Goal: Complete application form

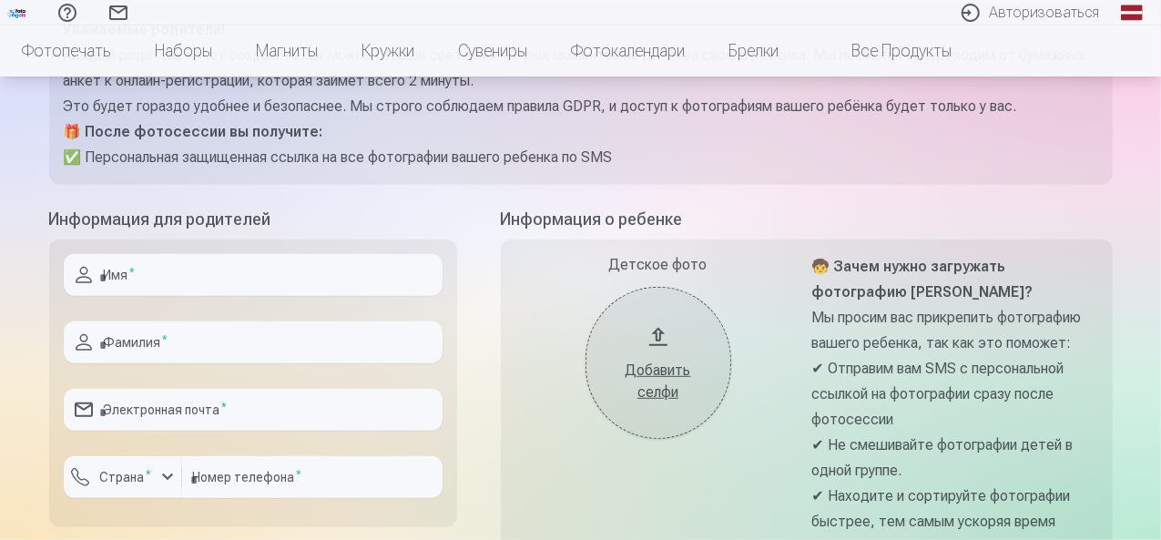
scroll to position [306, 0]
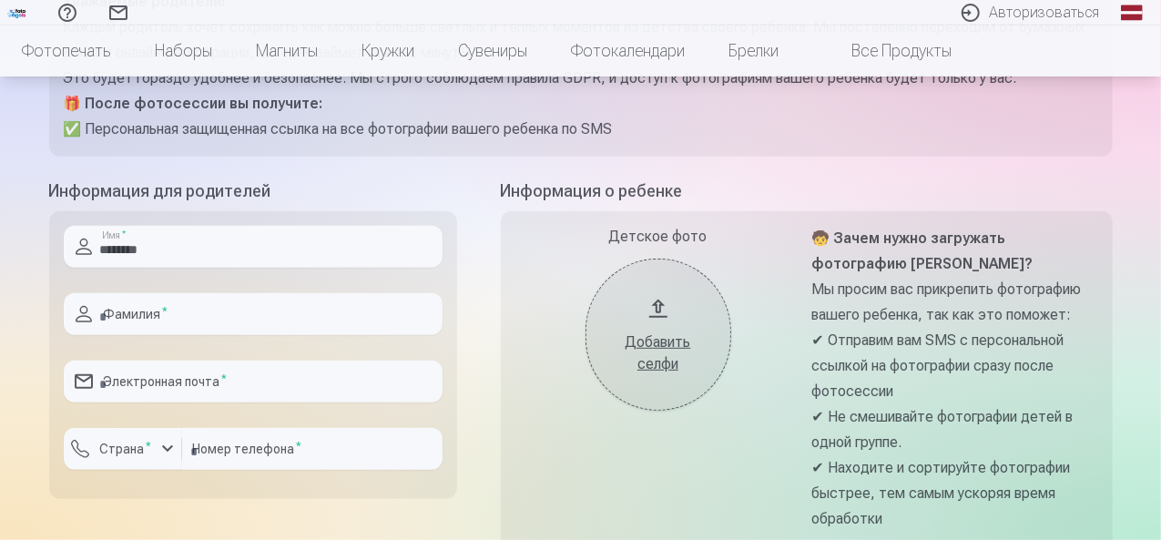
type input "********"
click at [348, 319] on input "text" at bounding box center [253, 314] width 379 height 42
type input "**********"
click at [337, 382] on input "email" at bounding box center [253, 382] width 379 height 42
type input "**********"
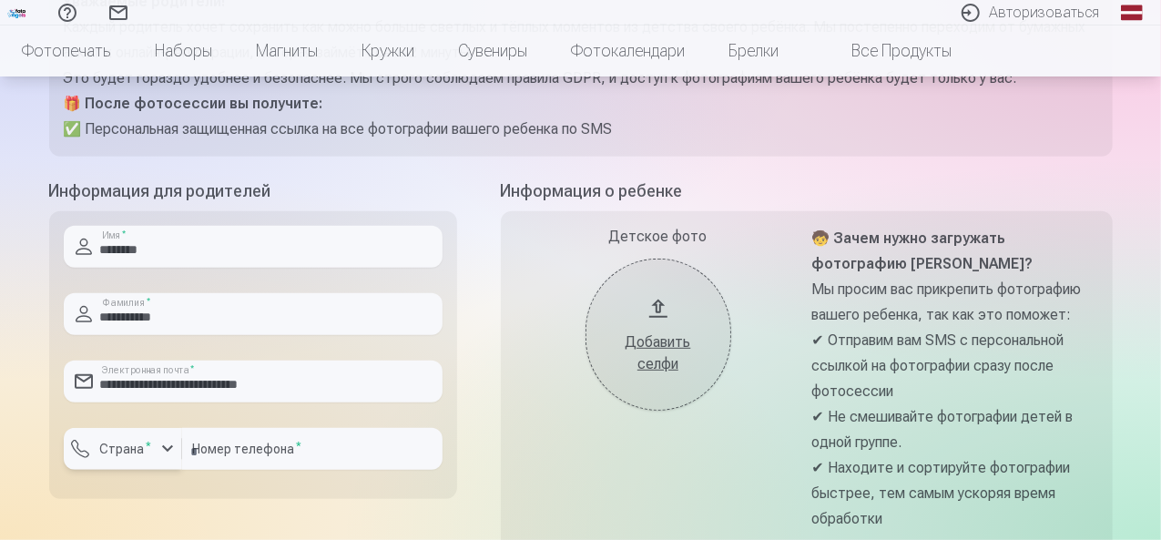
click at [163, 451] on div "button" at bounding box center [168, 449] width 22 height 22
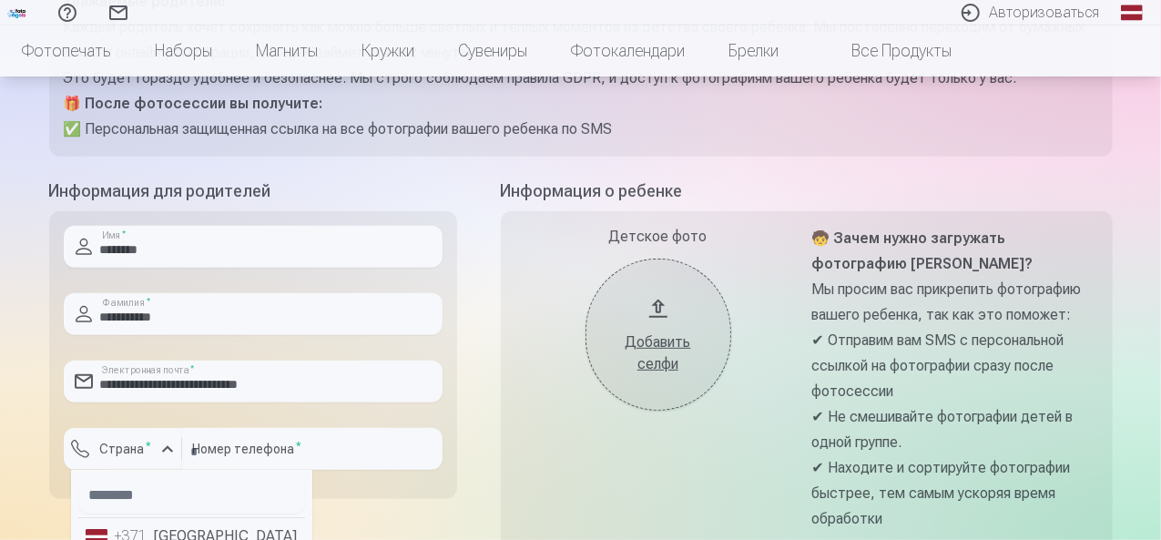
click at [194, 535] on li "+371 [GEOGRAPHIC_DATA]" at bounding box center [191, 536] width 227 height 36
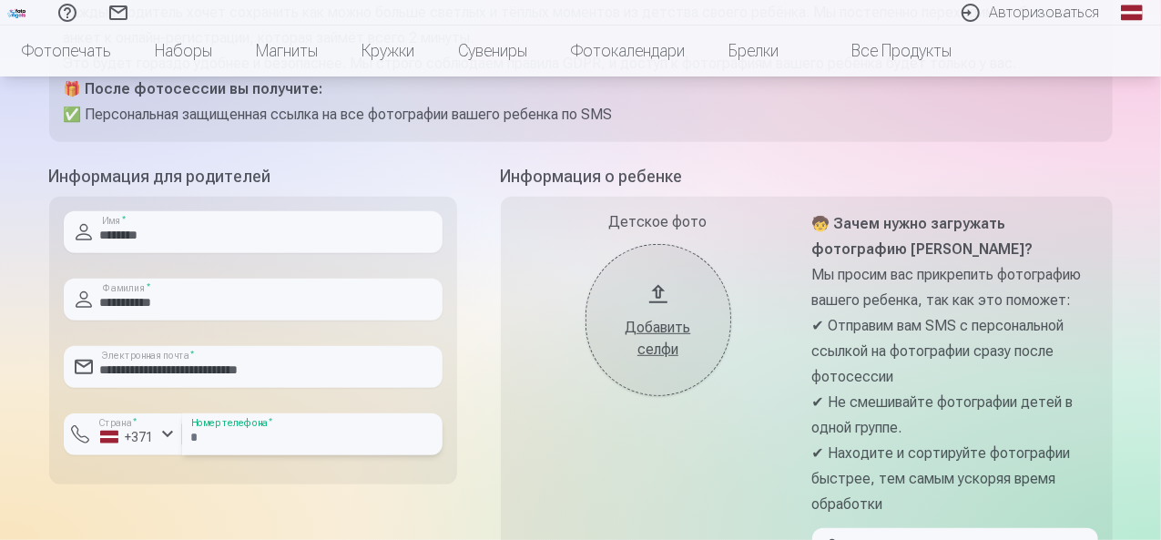
click at [310, 427] on input "number" at bounding box center [312, 434] width 260 height 42
type input "********"
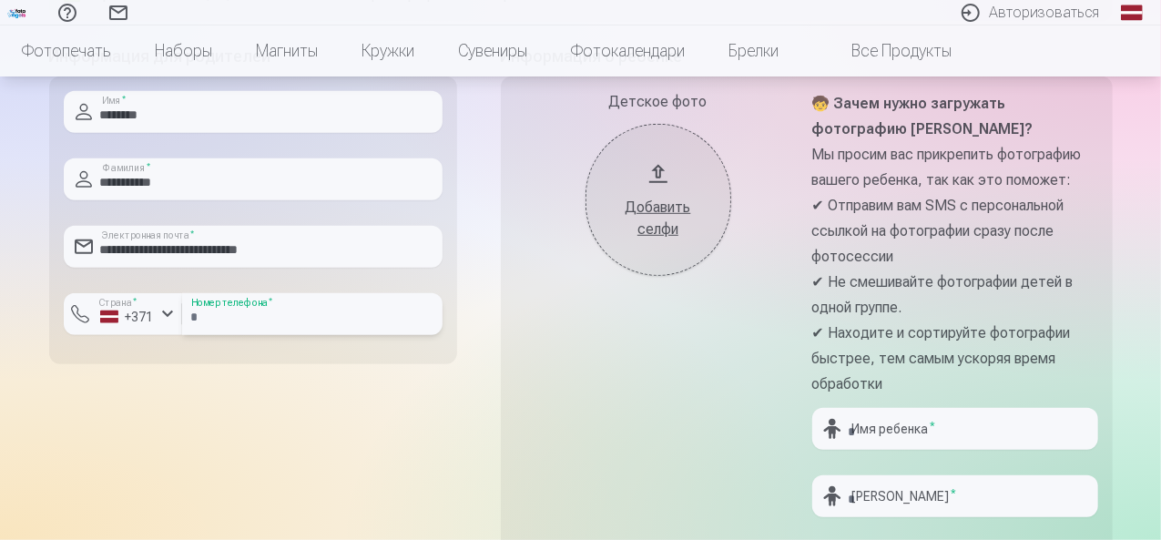
scroll to position [411, 0]
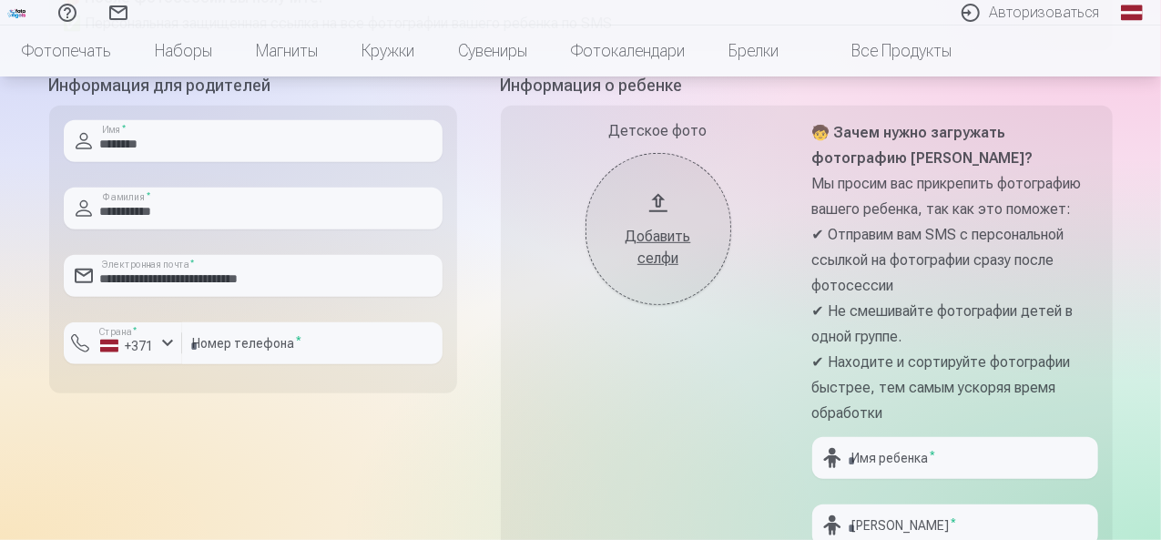
click at [655, 206] on button "Добавить селфи" at bounding box center [658, 229] width 146 height 152
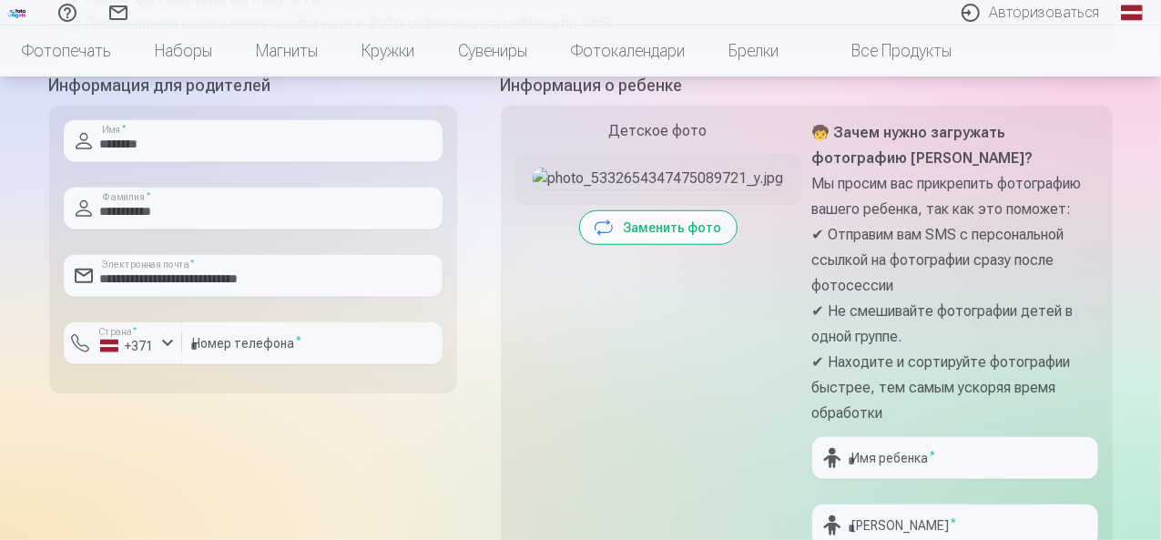
click at [649, 235] on font "Заменить фото" at bounding box center [673, 227] width 98 height 15
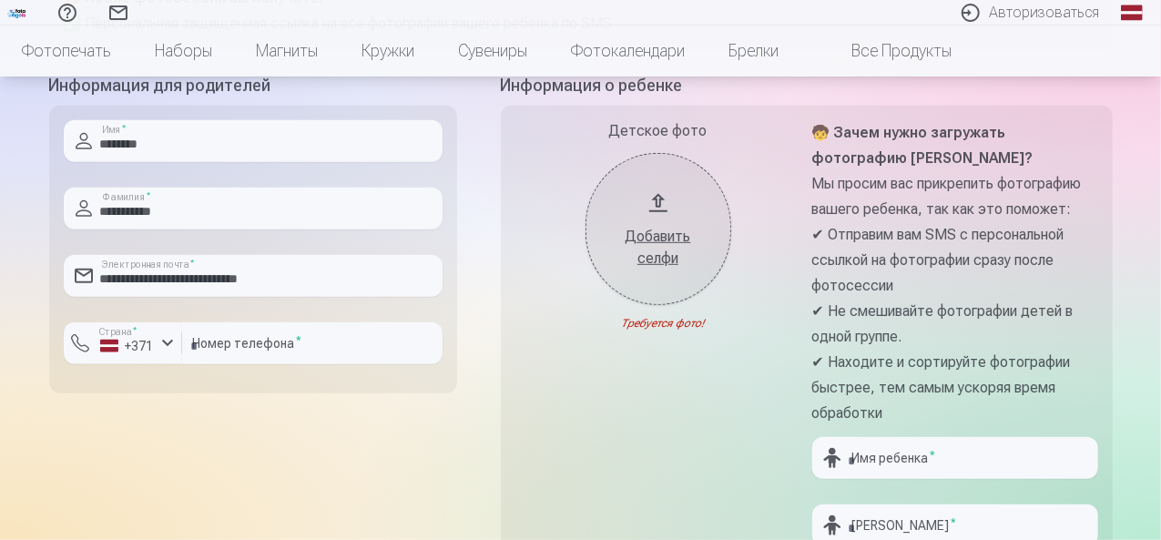
click at [656, 261] on font "Добавить селфи" at bounding box center [658, 247] width 66 height 39
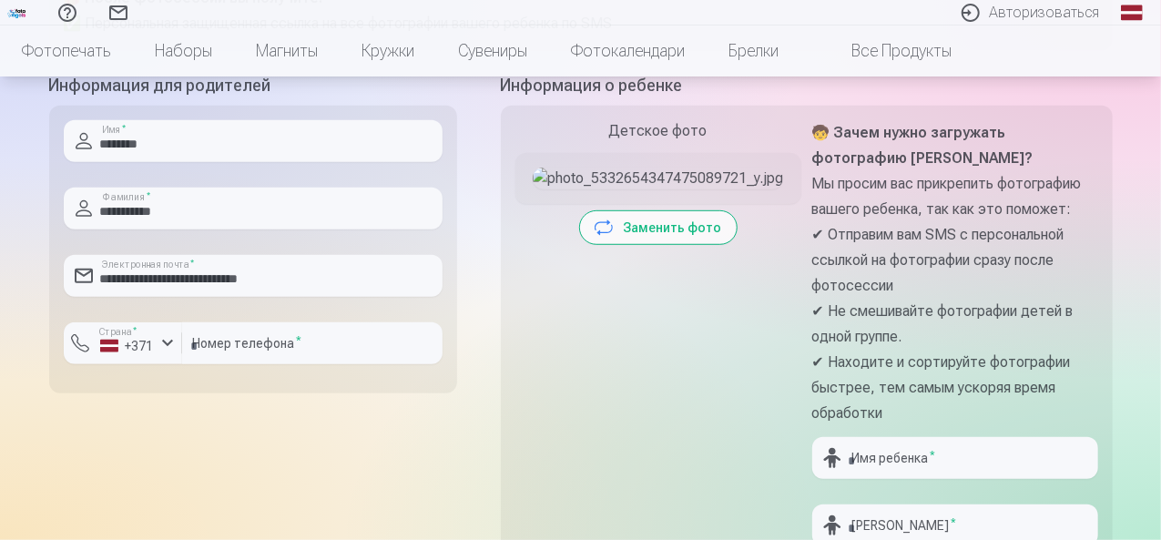
click at [687, 235] on font "Заменить фото" at bounding box center [673, 227] width 98 height 15
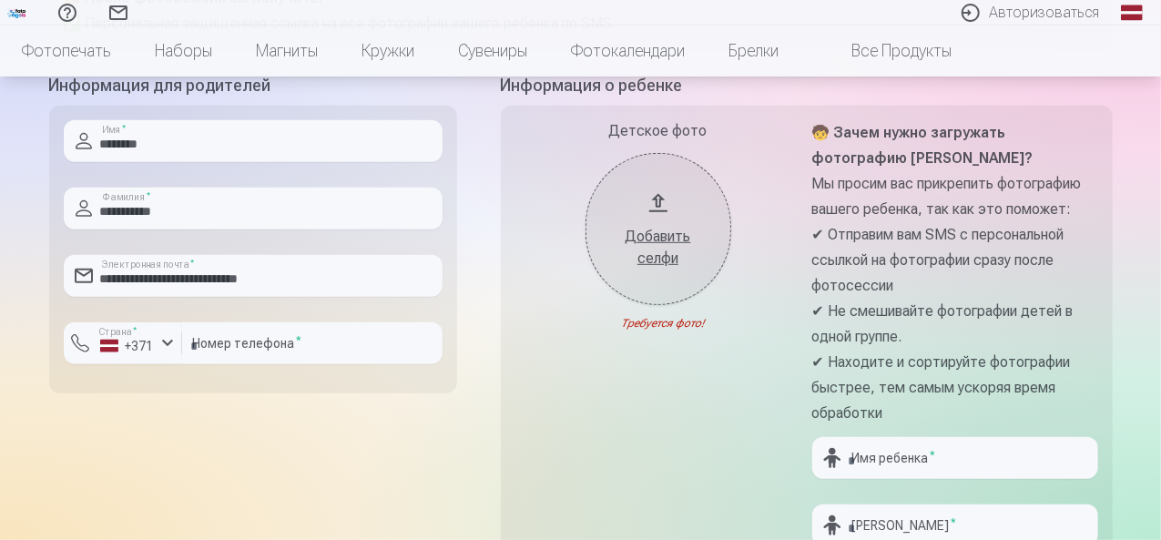
click at [639, 250] on font "Добавить селфи" at bounding box center [658, 247] width 66 height 39
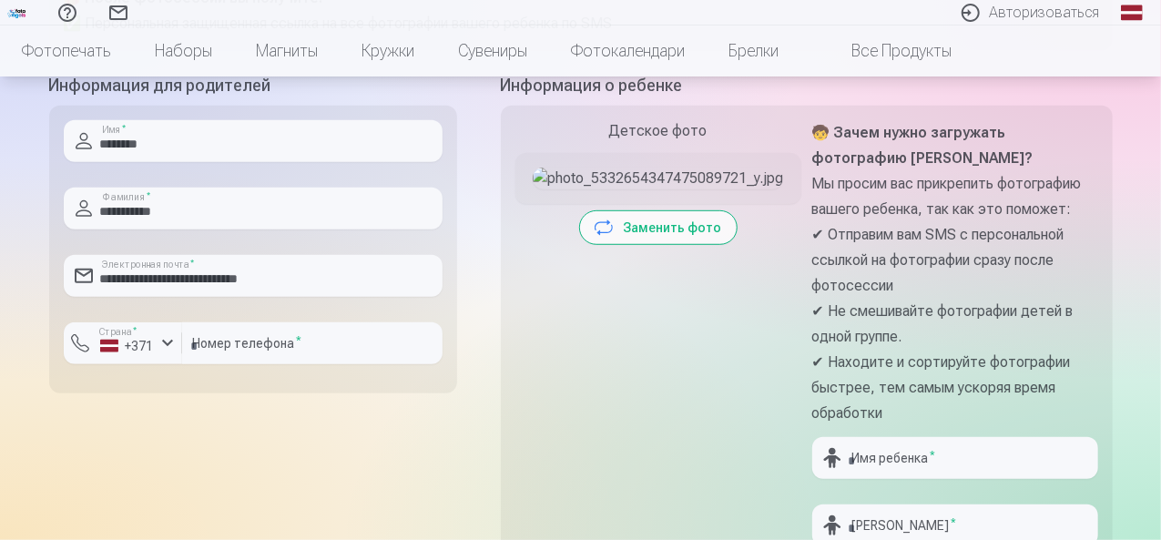
click at [648, 244] on button "Заменить фото" at bounding box center [658, 227] width 157 height 33
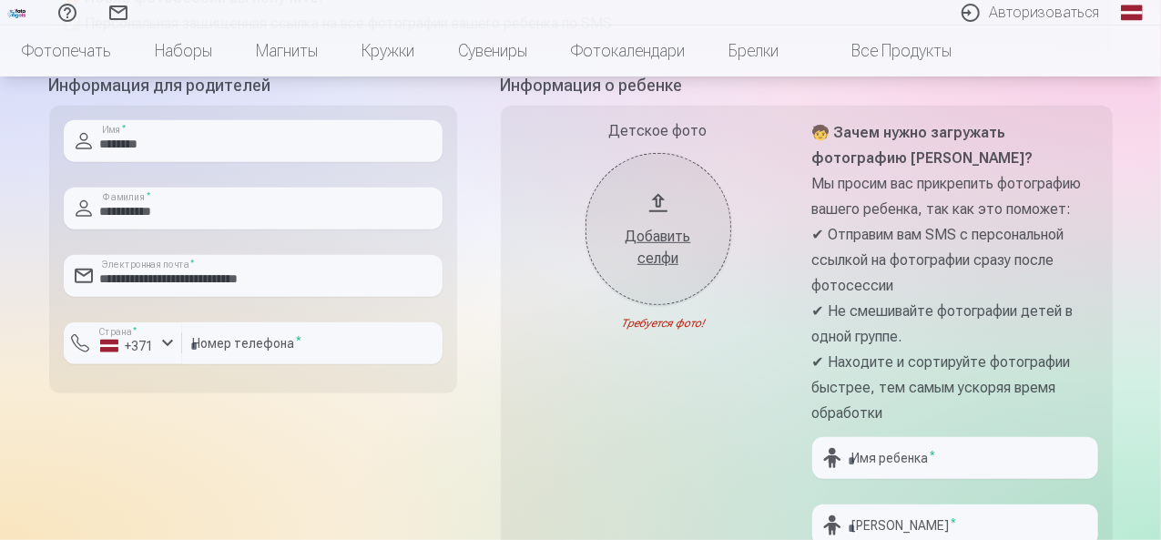
click at [661, 198] on button "Добавить селфи" at bounding box center [658, 229] width 146 height 152
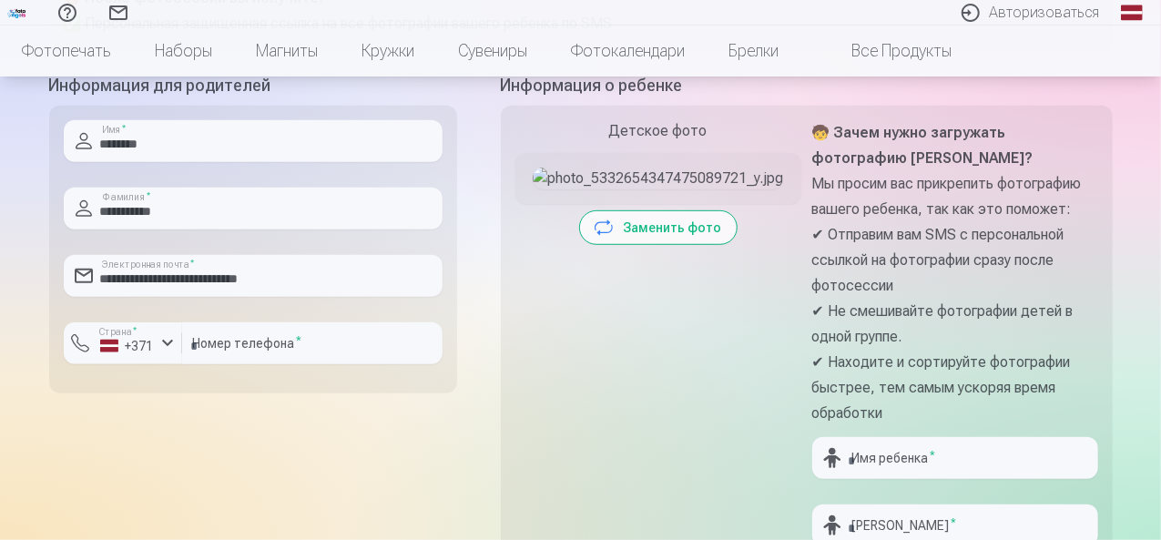
click at [635, 235] on font "Заменить фото" at bounding box center [673, 227] width 98 height 15
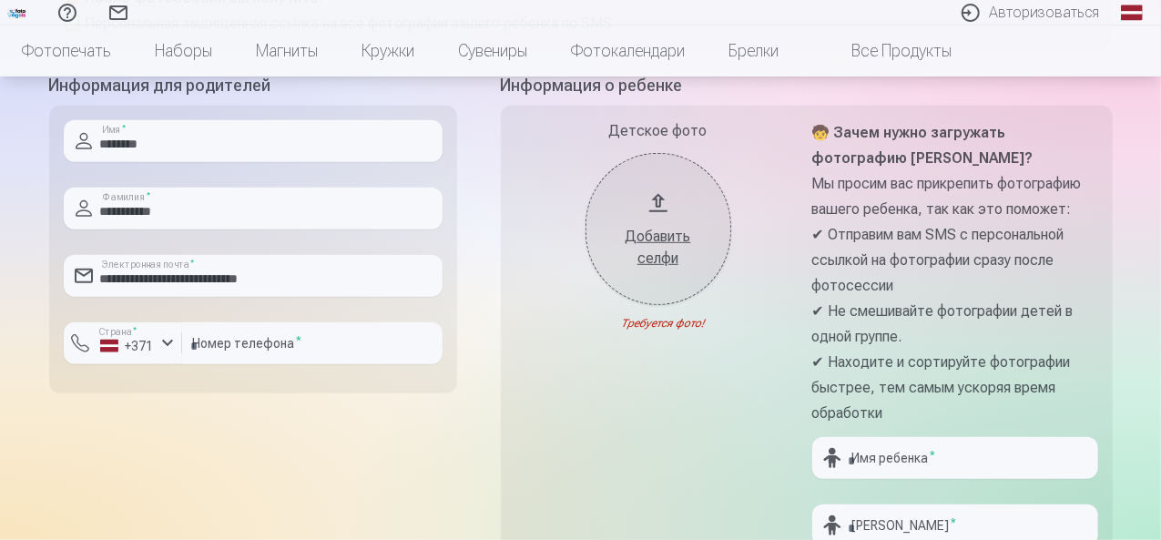
click at [636, 232] on font "Добавить селфи" at bounding box center [658, 247] width 66 height 39
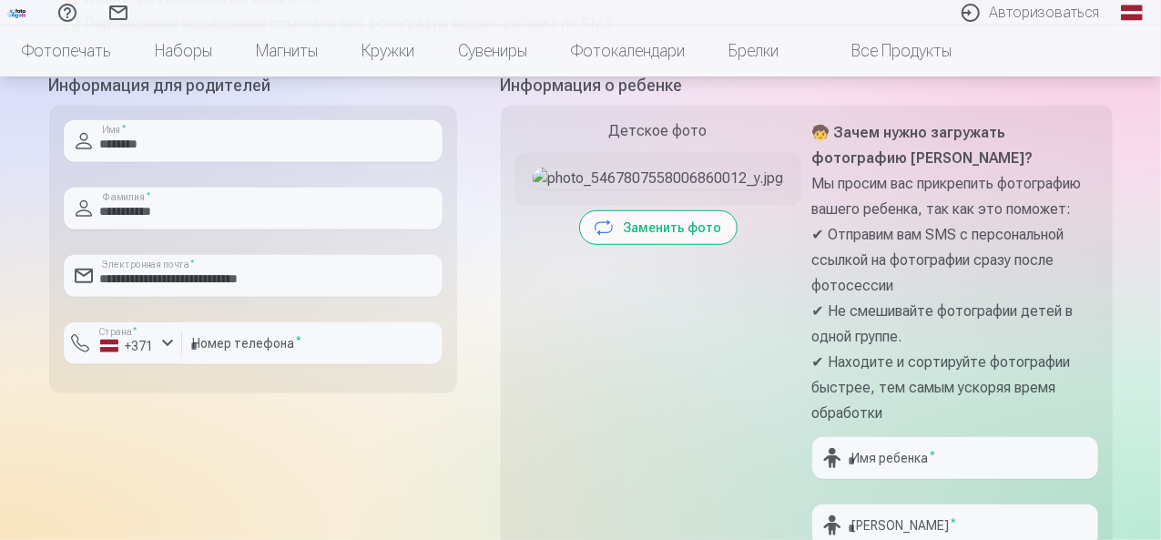
click at [637, 235] on font "Заменить фото" at bounding box center [673, 227] width 98 height 15
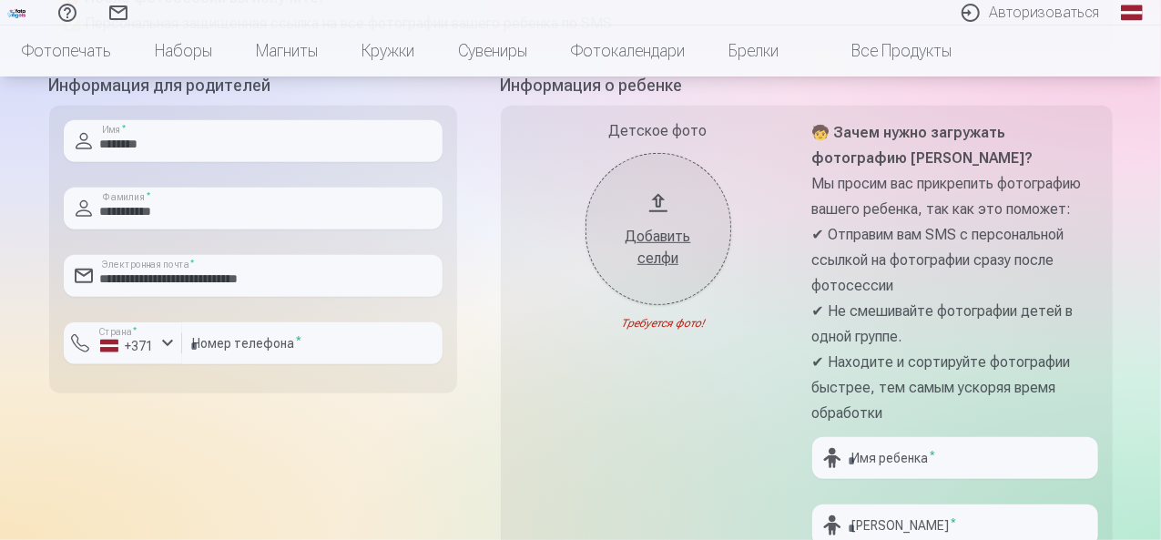
click at [675, 241] on font "Добавить селфи" at bounding box center [658, 247] width 66 height 39
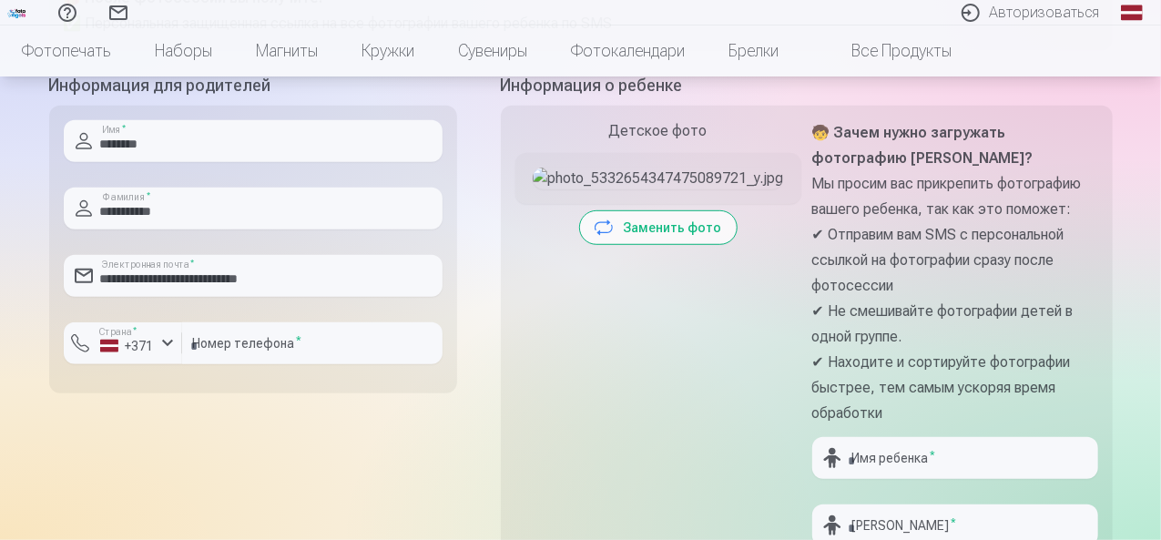
click at [607, 244] on button "Заменить фото" at bounding box center [658, 227] width 157 height 33
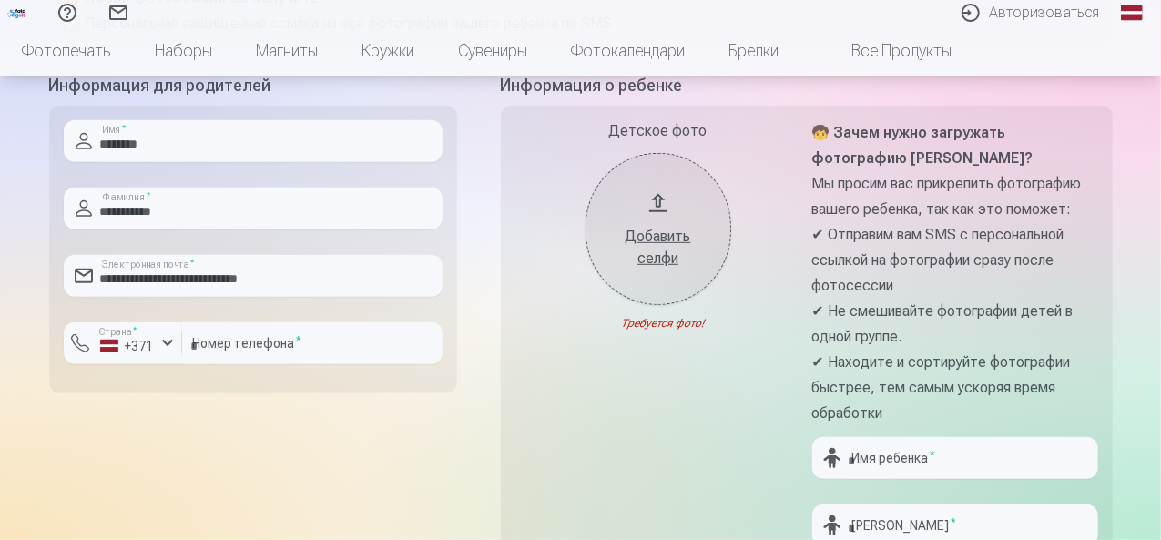
click at [649, 230] on font "Добавить селфи" at bounding box center [658, 247] width 66 height 39
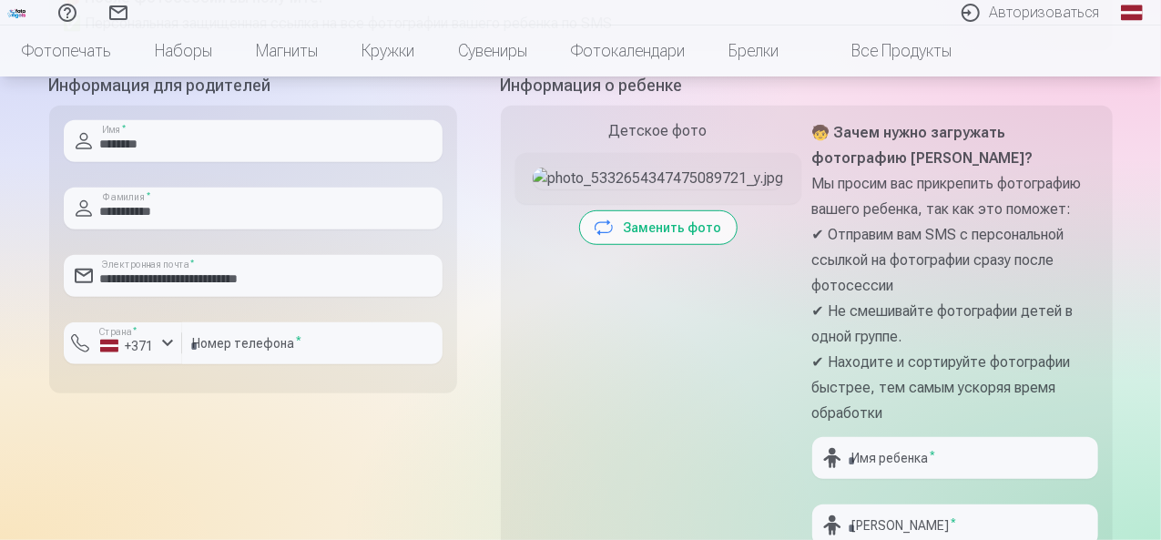
click at [650, 235] on font "Заменить фото" at bounding box center [673, 227] width 98 height 15
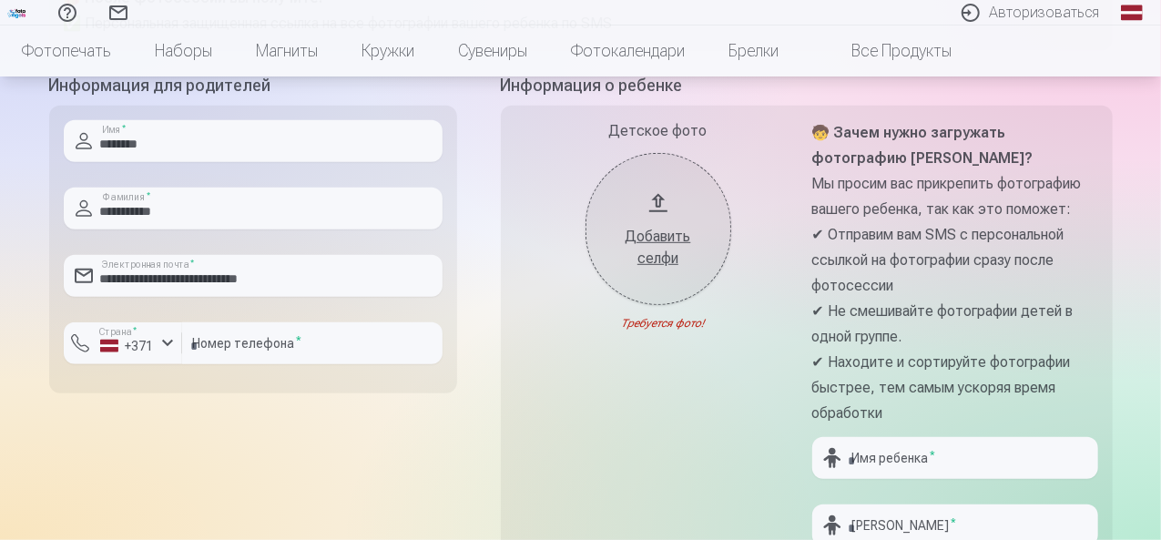
click at [652, 252] on font "Добавить селфи" at bounding box center [658, 247] width 66 height 39
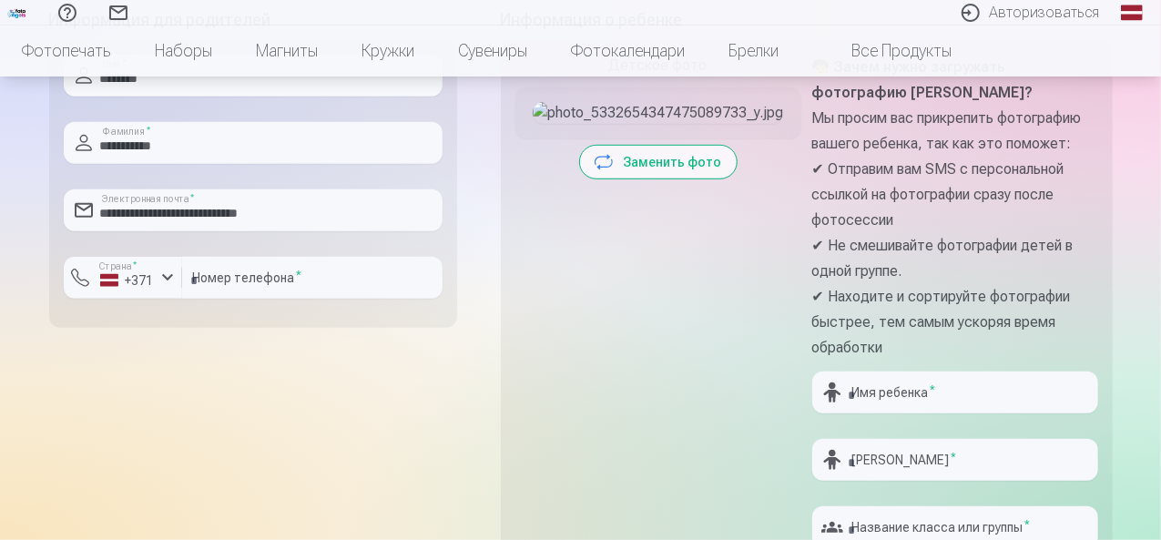
scroll to position [503, 0]
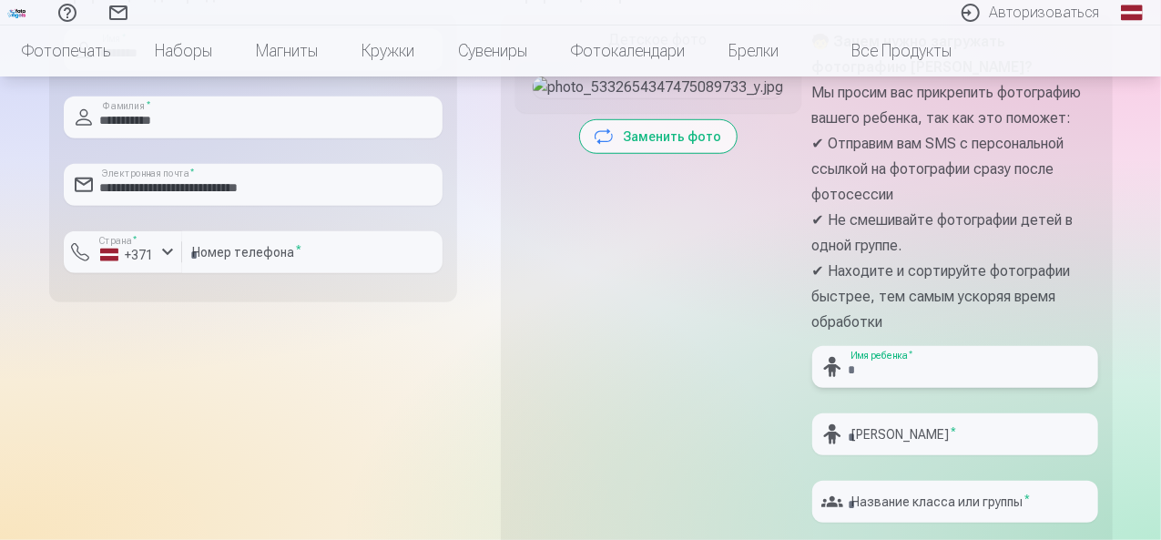
click at [1017, 381] on input "text" at bounding box center [955, 367] width 286 height 42
type input "*****"
click at [1006, 439] on input "text" at bounding box center [955, 434] width 286 height 42
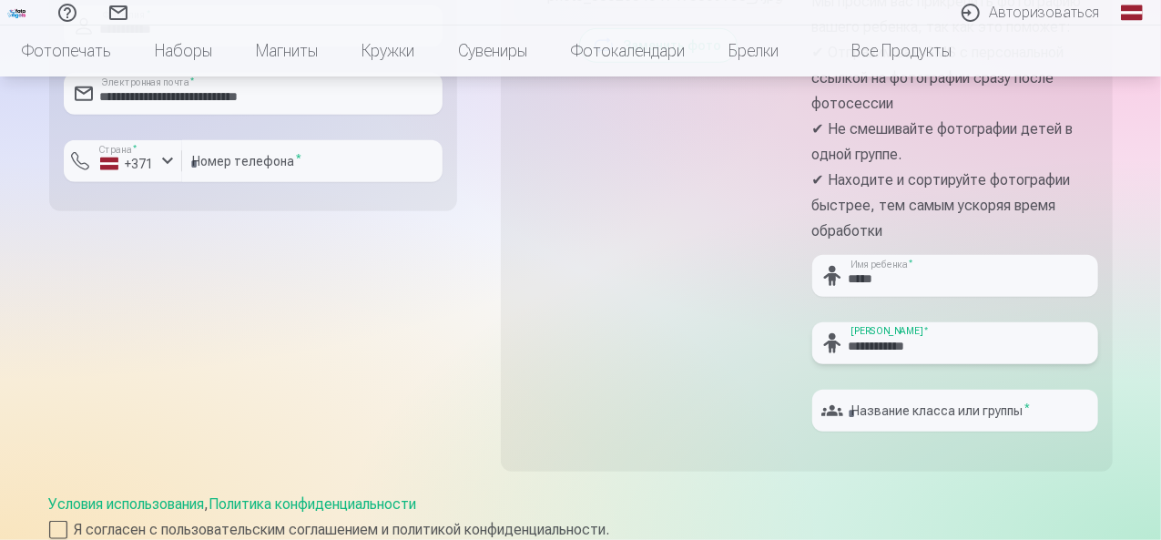
type input "**********"
click at [921, 408] on input "text" at bounding box center [955, 411] width 286 height 42
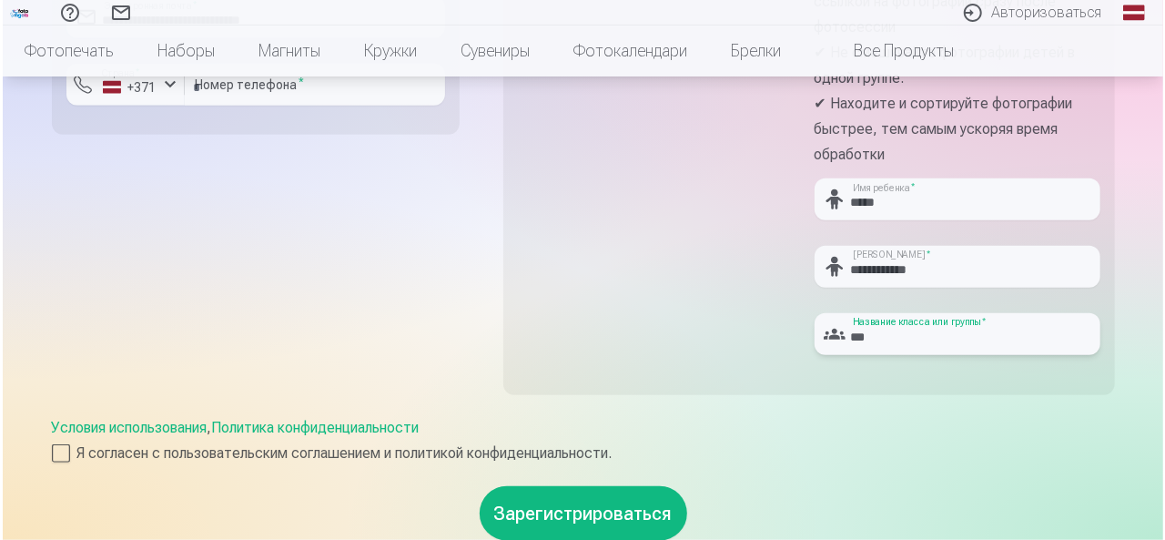
scroll to position [867, 0]
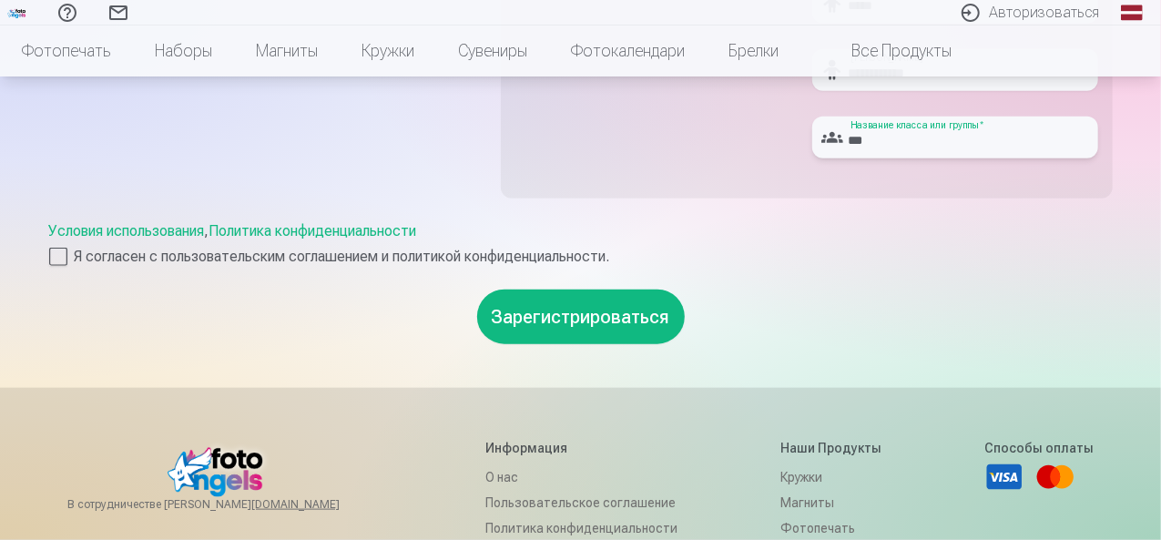
type input "***"
click at [590, 323] on font "Зарегистрироваться" at bounding box center [581, 317] width 178 height 22
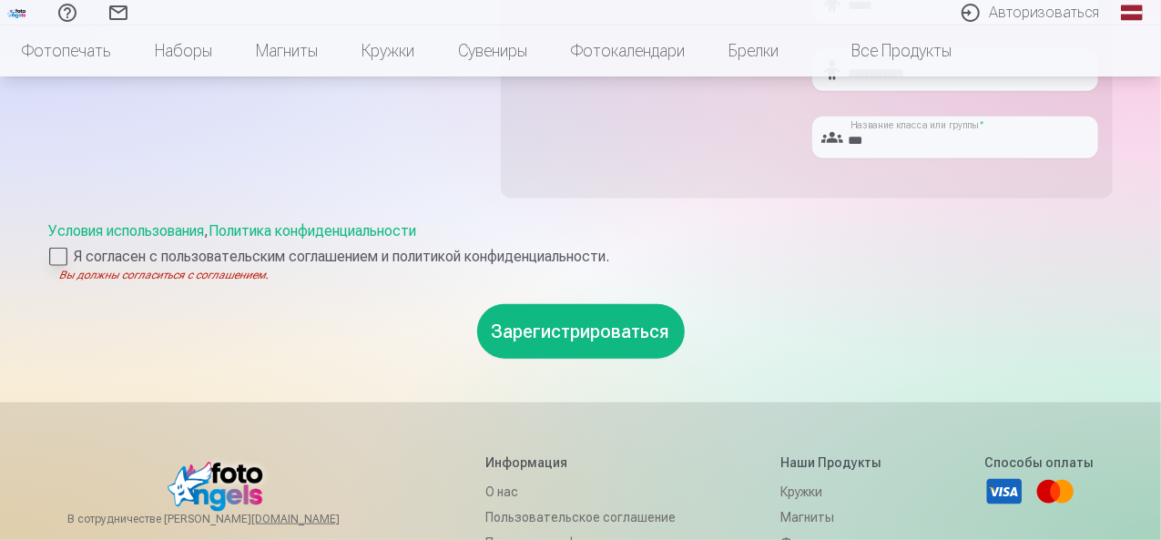
click at [59, 249] on div at bounding box center [58, 257] width 18 height 18
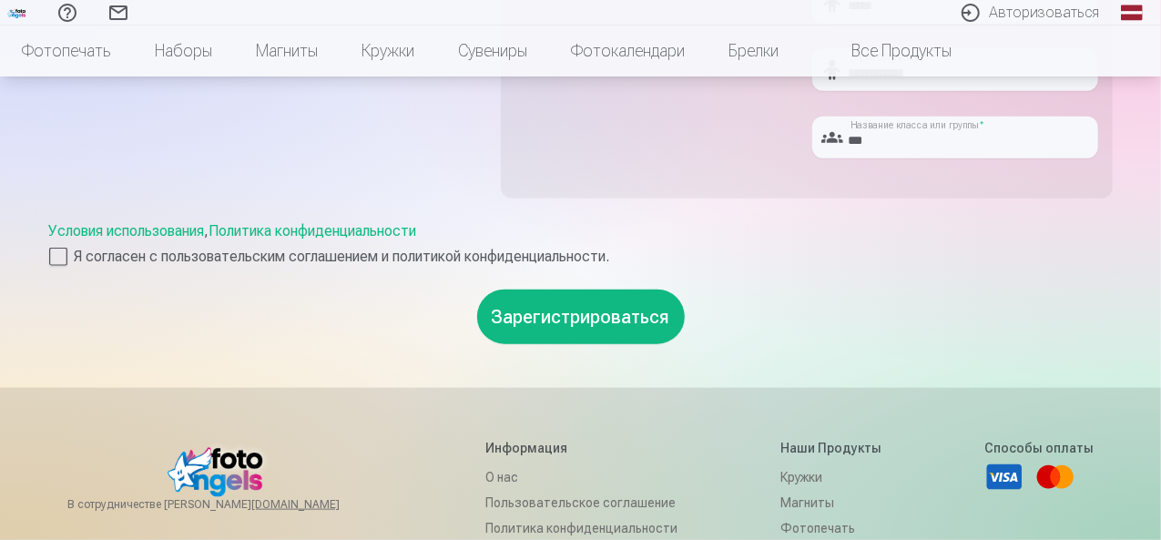
click at [504, 324] on font "Зарегистрироваться" at bounding box center [581, 317] width 178 height 22
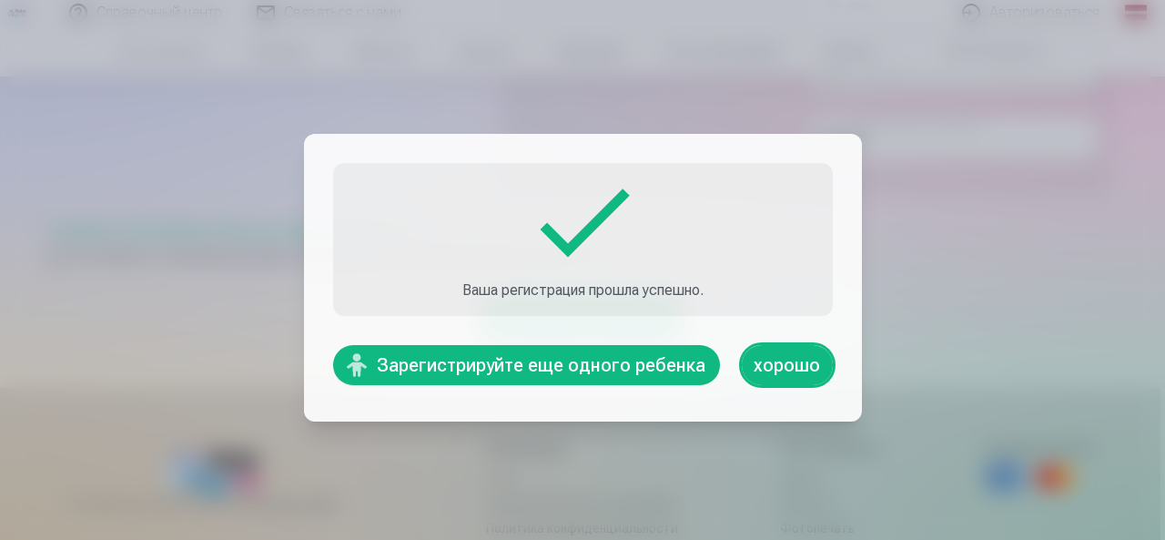
click at [788, 369] on font "хорошо" at bounding box center [787, 365] width 66 height 22
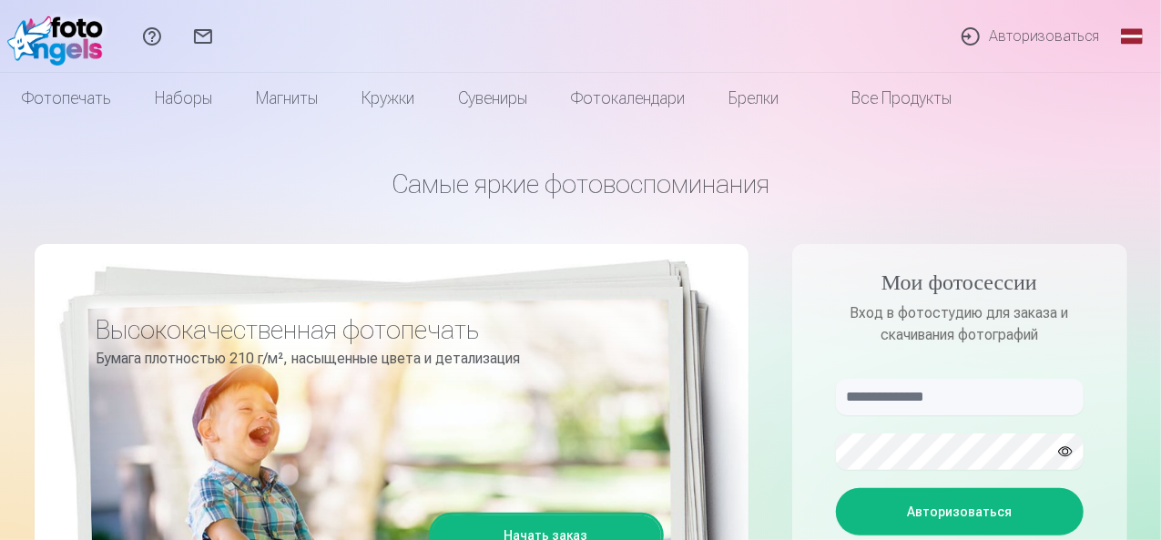
click at [1072, 41] on font "Авторизоваться" at bounding box center [1044, 35] width 110 height 17
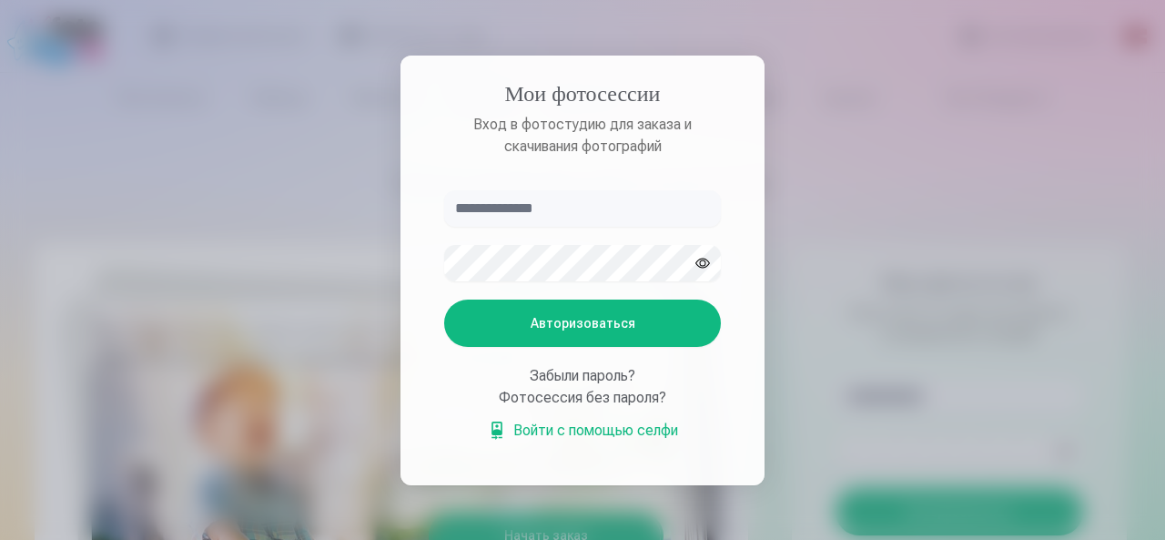
click at [1072, 41] on div at bounding box center [582, 270] width 1165 height 540
